Goal: Information Seeking & Learning: Check status

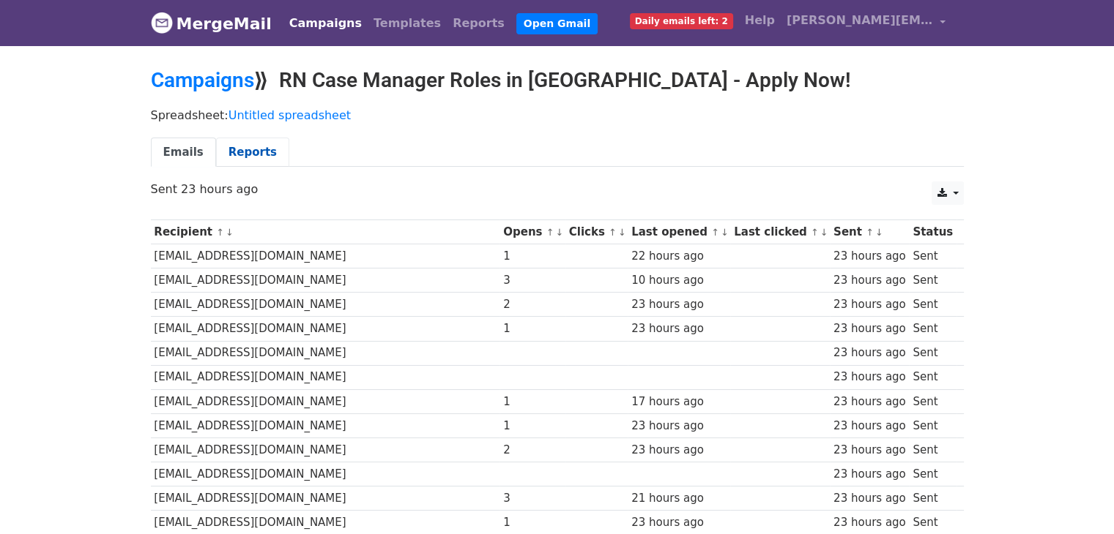
click at [242, 149] on link "Reports" at bounding box center [252, 153] width 73 height 30
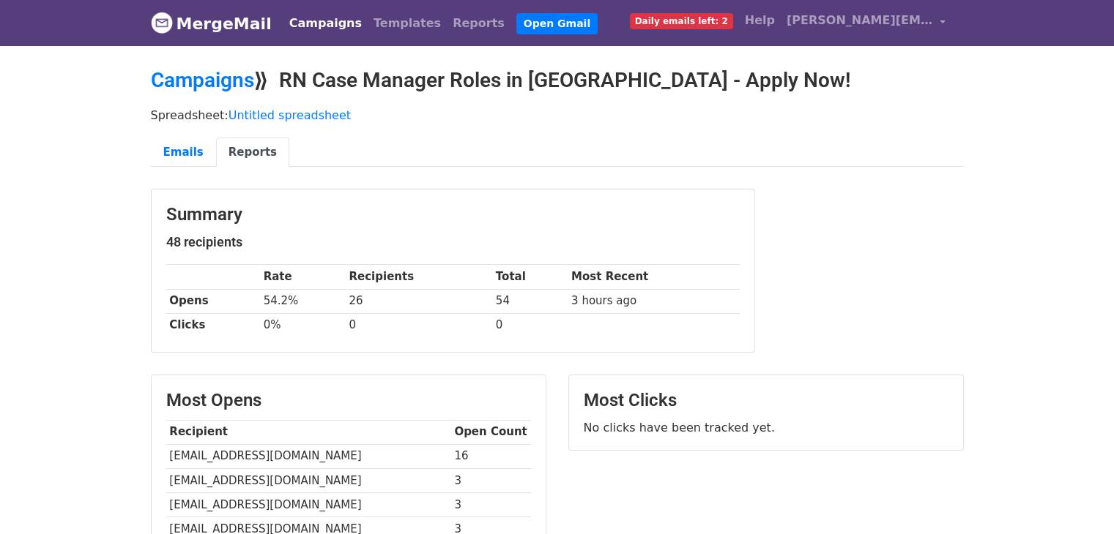
click at [1015, 115] on body "MergeMail Campaigns Templates Reports Open Gmail Daily emails left: 2 Help anan…" at bounding box center [557, 445] width 1114 height 890
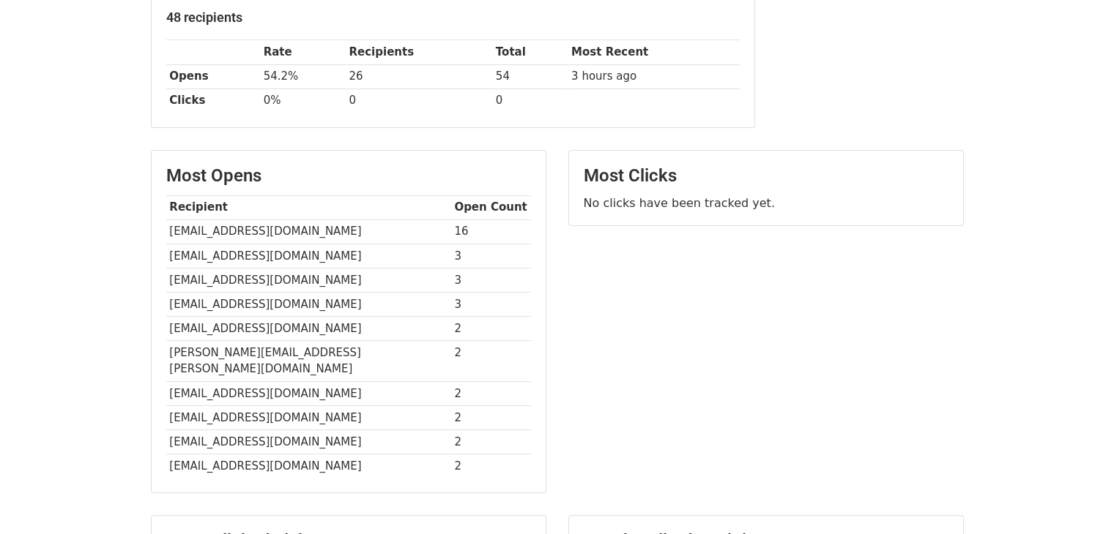
scroll to position [249, 0]
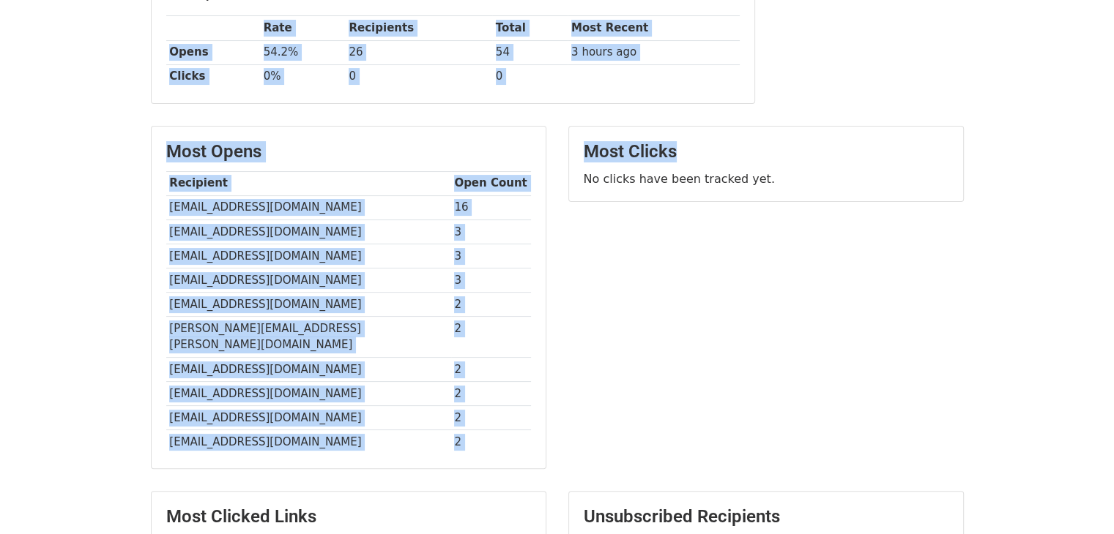
drag, startPoint x: 1104, startPoint y: 127, endPoint x: 1117, endPoint y: 107, distance: 23.8
click at [1113, 107] on html "MergeMail Campaigns Templates Reports Open Gmail Daily emails left: 2 Help anan…" at bounding box center [557, 225] width 1114 height 948
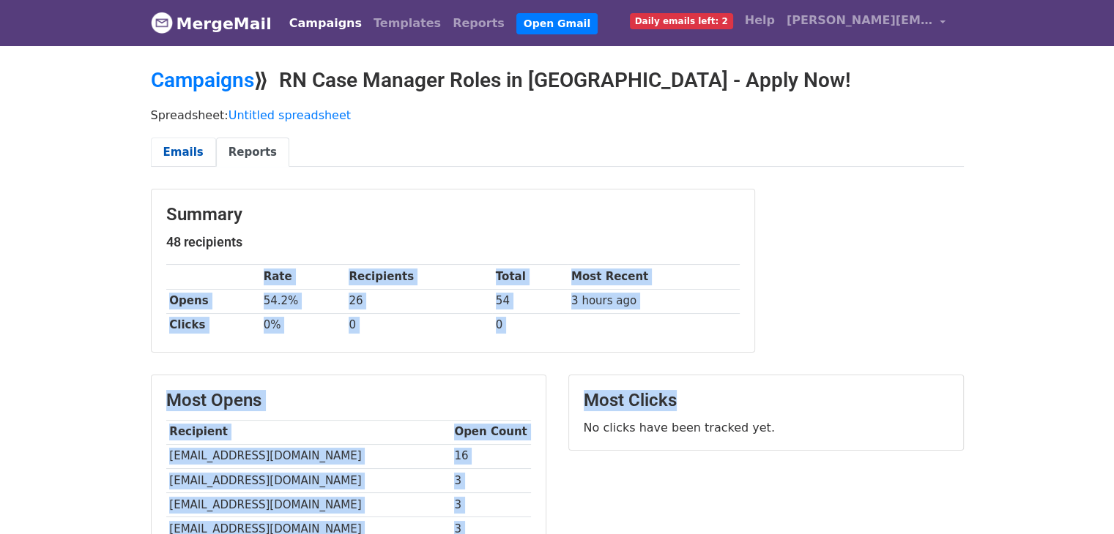
click at [168, 146] on link "Emails" at bounding box center [183, 153] width 65 height 30
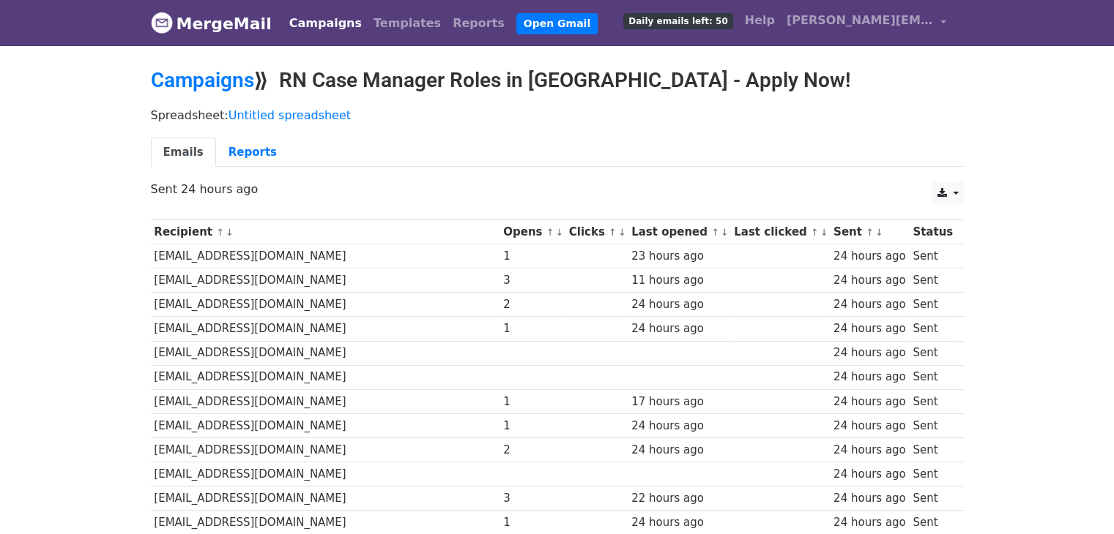
click at [237, 138] on link "Reports" at bounding box center [252, 153] width 73 height 30
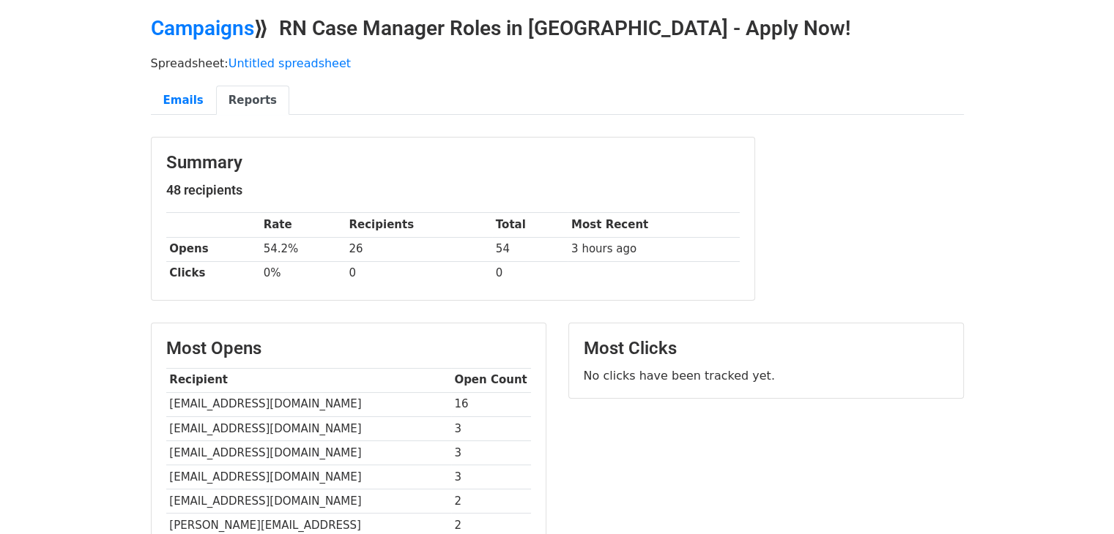
scroll to position [50, 0]
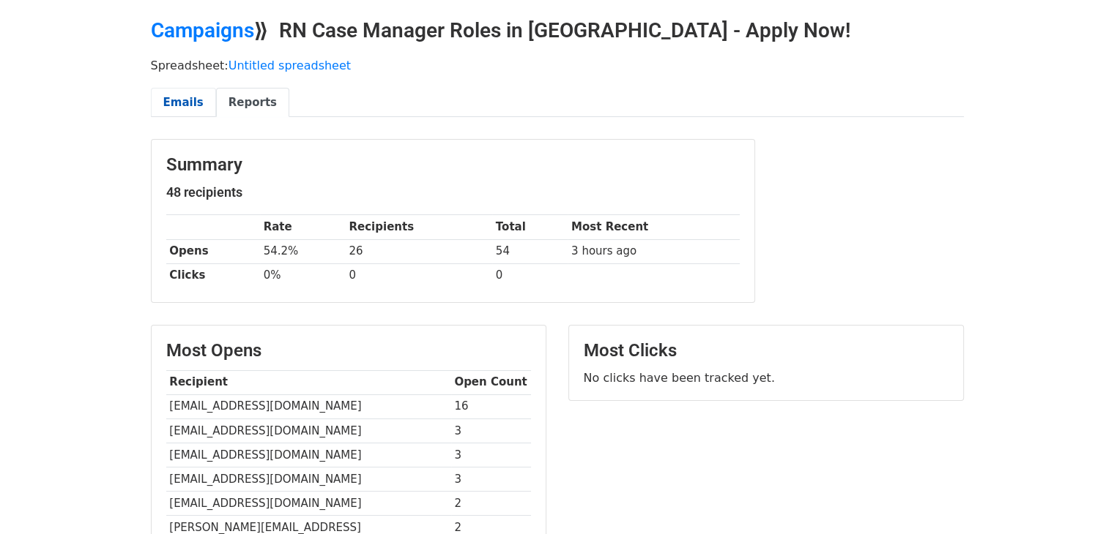
click at [182, 105] on link "Emails" at bounding box center [183, 103] width 65 height 30
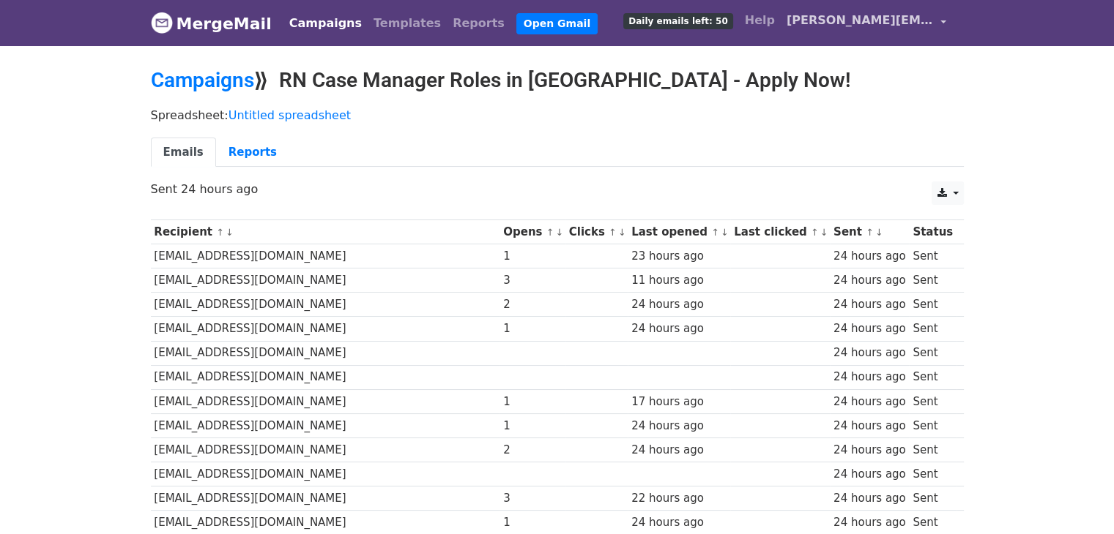
click at [936, 25] on link "[PERSON_NAME][EMAIL_ADDRESS][DOMAIN_NAME]" at bounding box center [865, 23] width 171 height 34
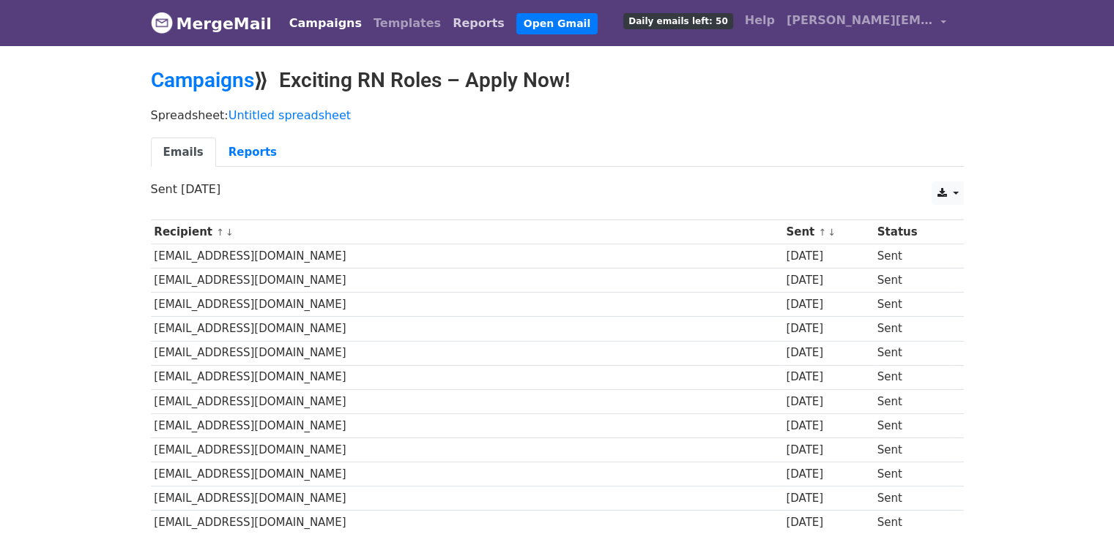
click at [447, 21] on link "Reports" at bounding box center [479, 23] width 64 height 29
click at [931, 15] on span "[PERSON_NAME][EMAIL_ADDRESS][DOMAIN_NAME]" at bounding box center [859, 21] width 146 height 18
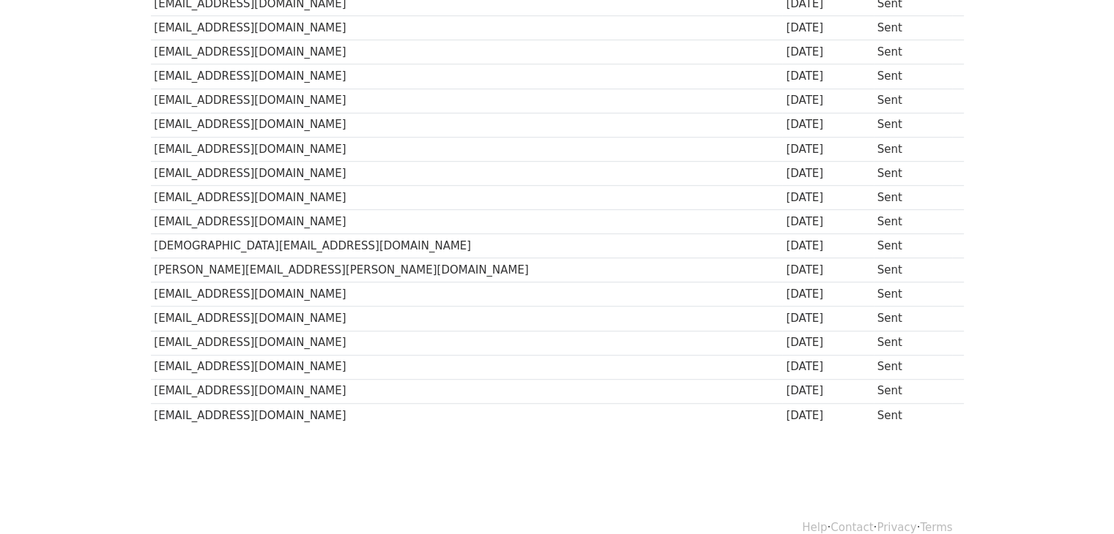
scroll to position [1043, 0]
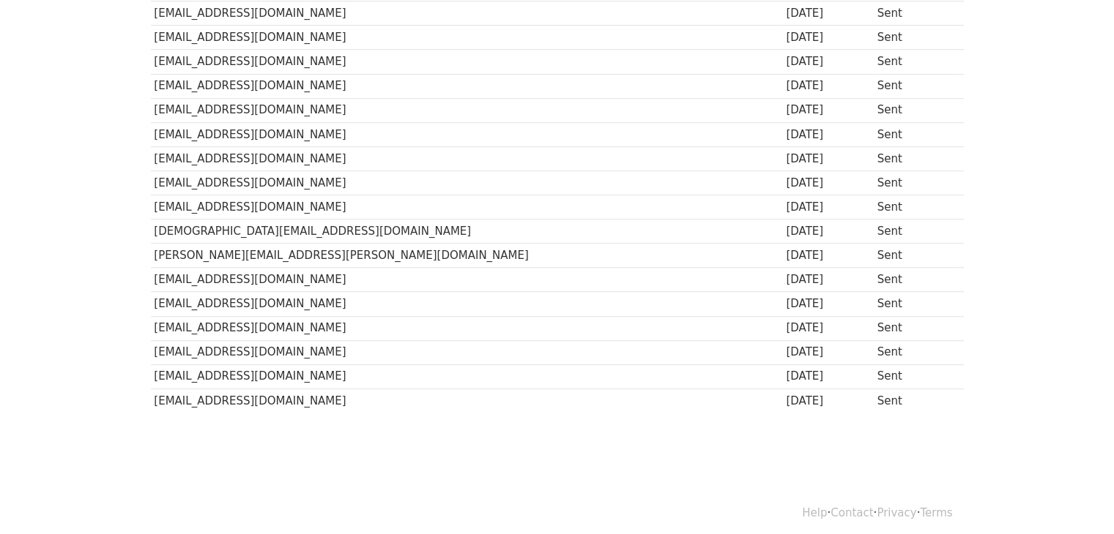
click at [820, 507] on link "Help" at bounding box center [814, 513] width 25 height 13
